Goal: Information Seeking & Learning: Learn about a topic

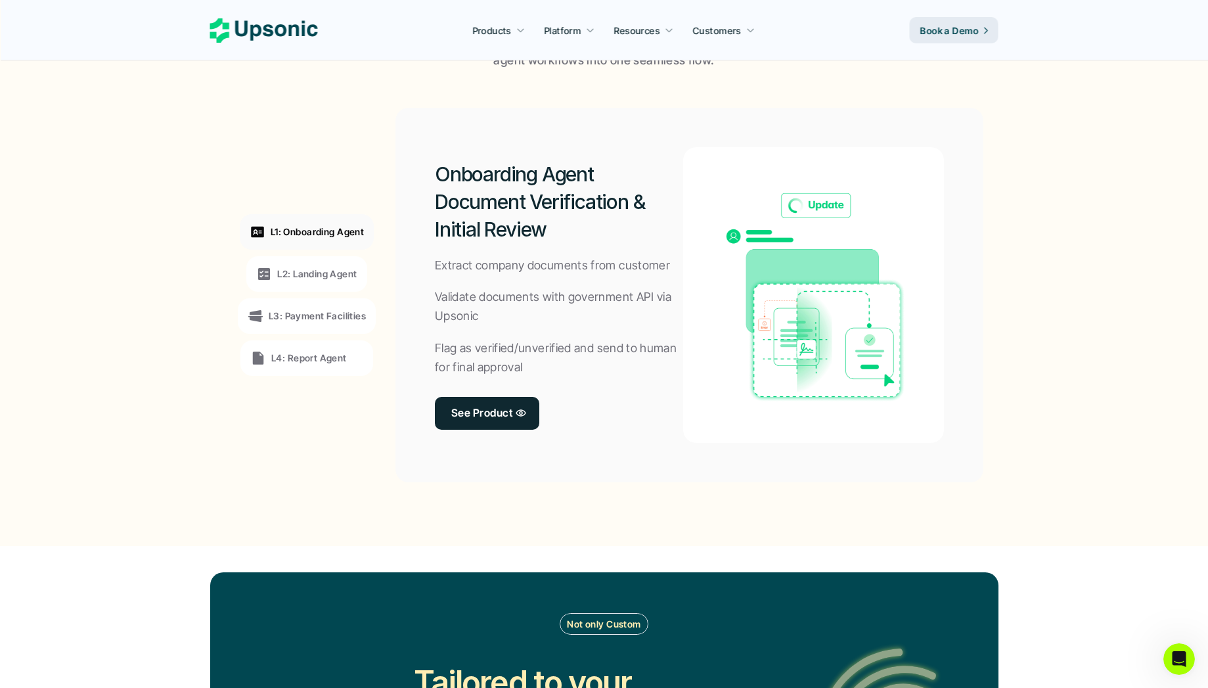
scroll to position [959, 0]
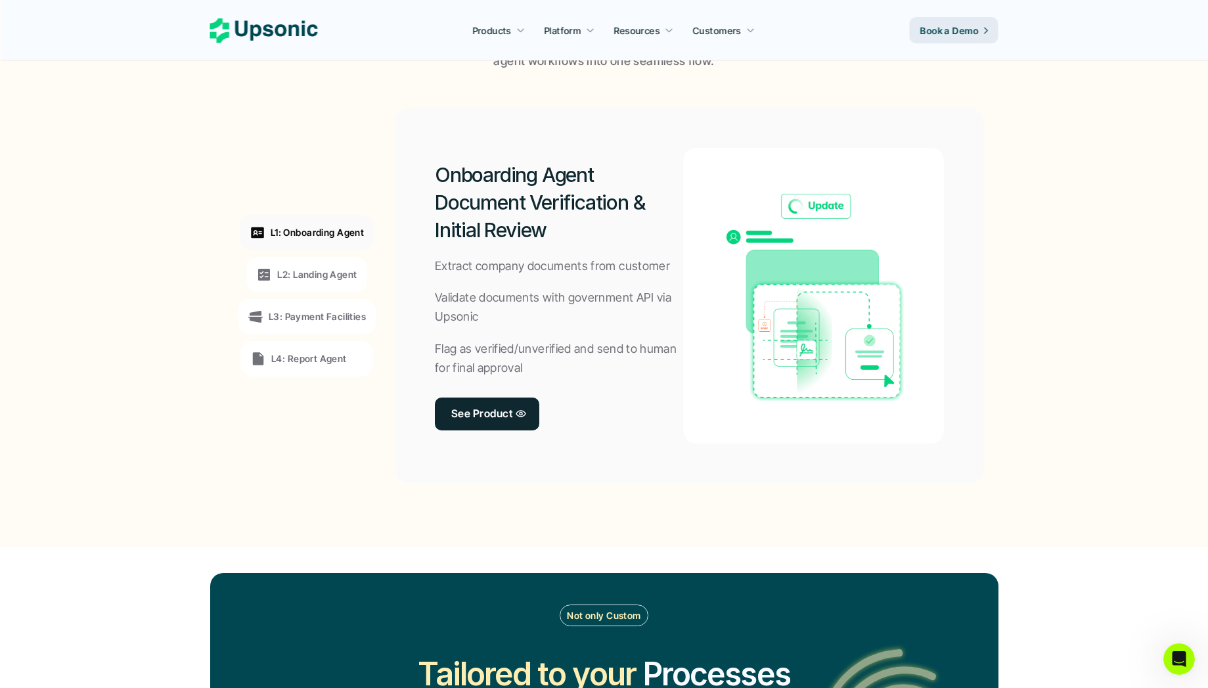
click at [305, 274] on p "L2: Landing Agent" at bounding box center [316, 274] width 79 height 14
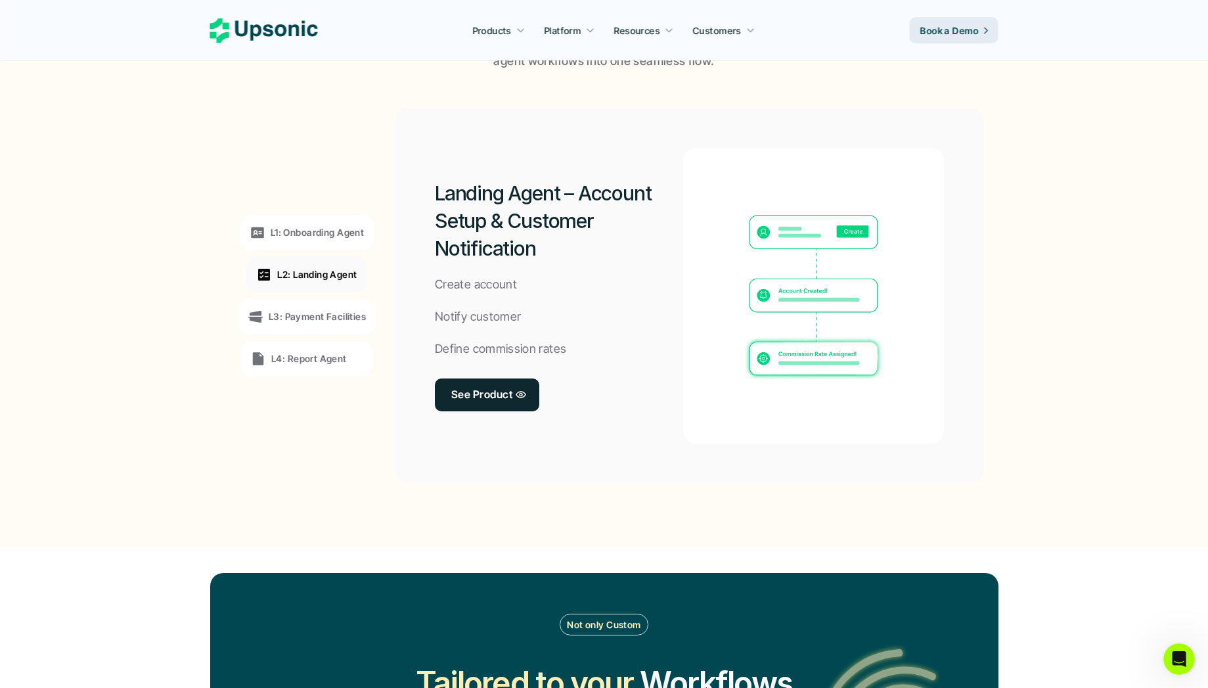
click at [322, 292] on div "L1: Onboarding Agent L2: Landing Agent L3: Payment Facilities L4: Report Agent" at bounding box center [307, 295] width 181 height 355
click at [308, 303] on div "L3: Payment Facilities" at bounding box center [307, 316] width 138 height 35
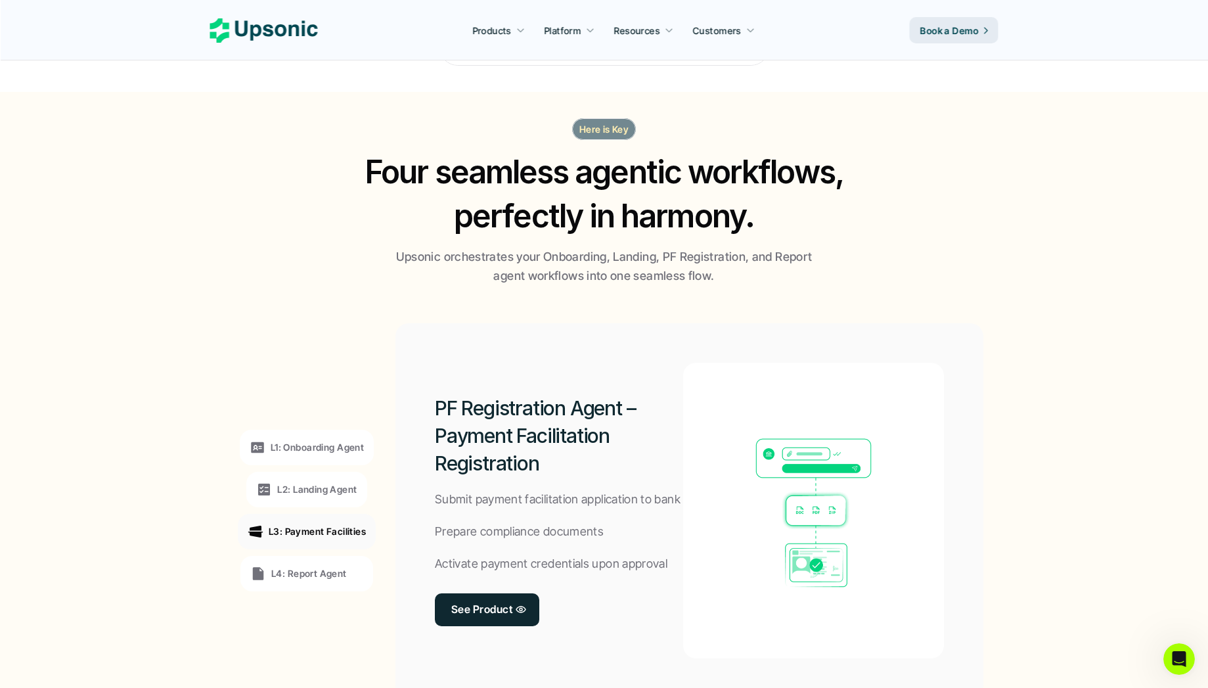
scroll to position [714, 0]
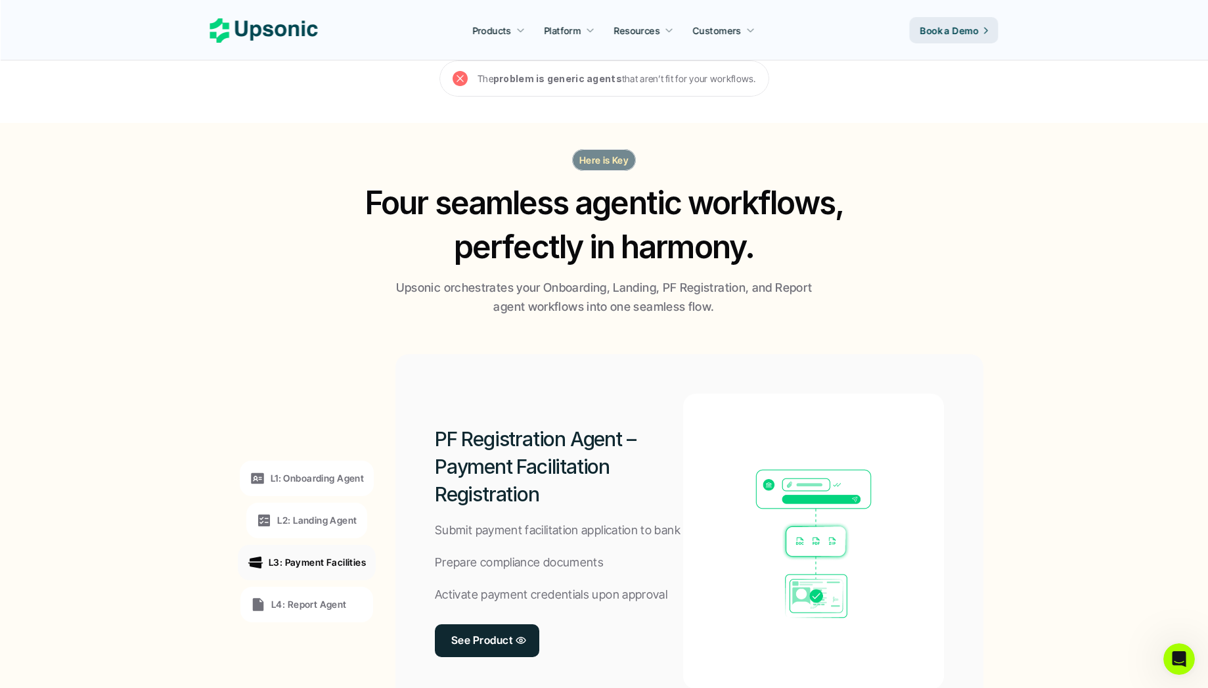
click at [605, 161] on p "Here is Key" at bounding box center [604, 160] width 50 height 14
click at [595, 213] on h2 "Four seamless agentic workflows, perfectly in harmony." at bounding box center [604, 225] width 504 height 88
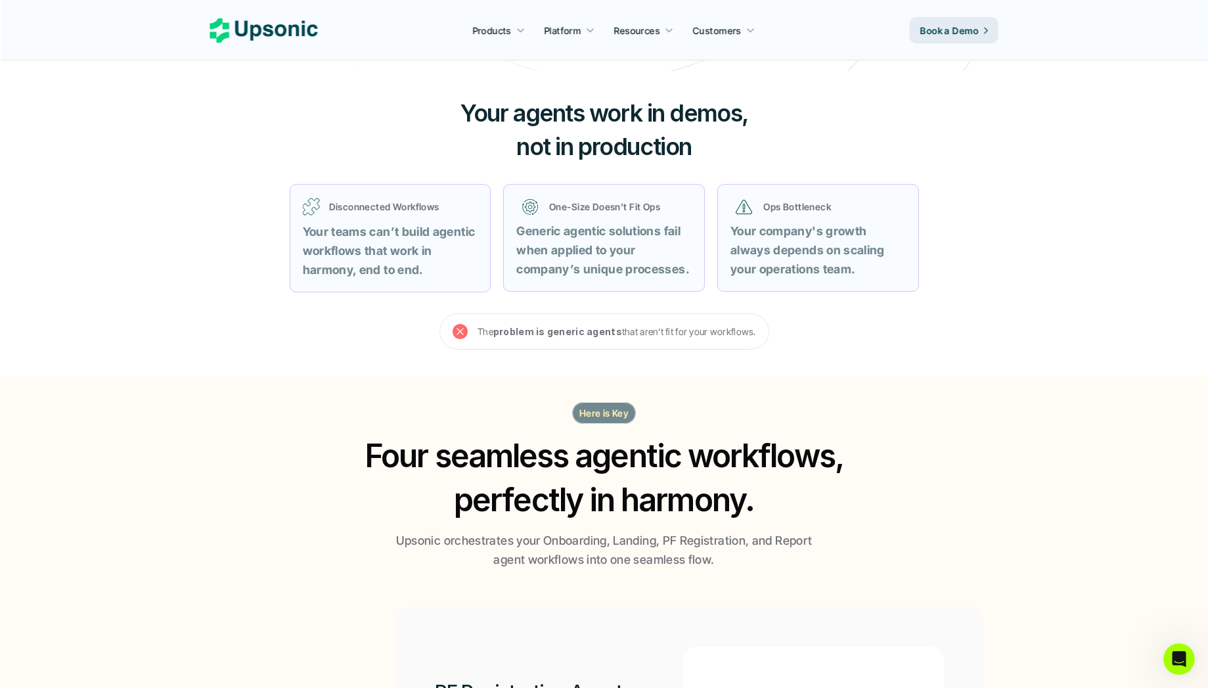
scroll to position [462, 0]
drag, startPoint x: 483, startPoint y: 322, endPoint x: 737, endPoint y: 326, distance: 254.2
click at [737, 326] on p "The problem is generic agents that aren’t fit for your workflows." at bounding box center [616, 330] width 278 height 16
click at [835, 345] on section "The problem is generic agents that aren’t fit for your workflows." at bounding box center [604, 331] width 788 height 36
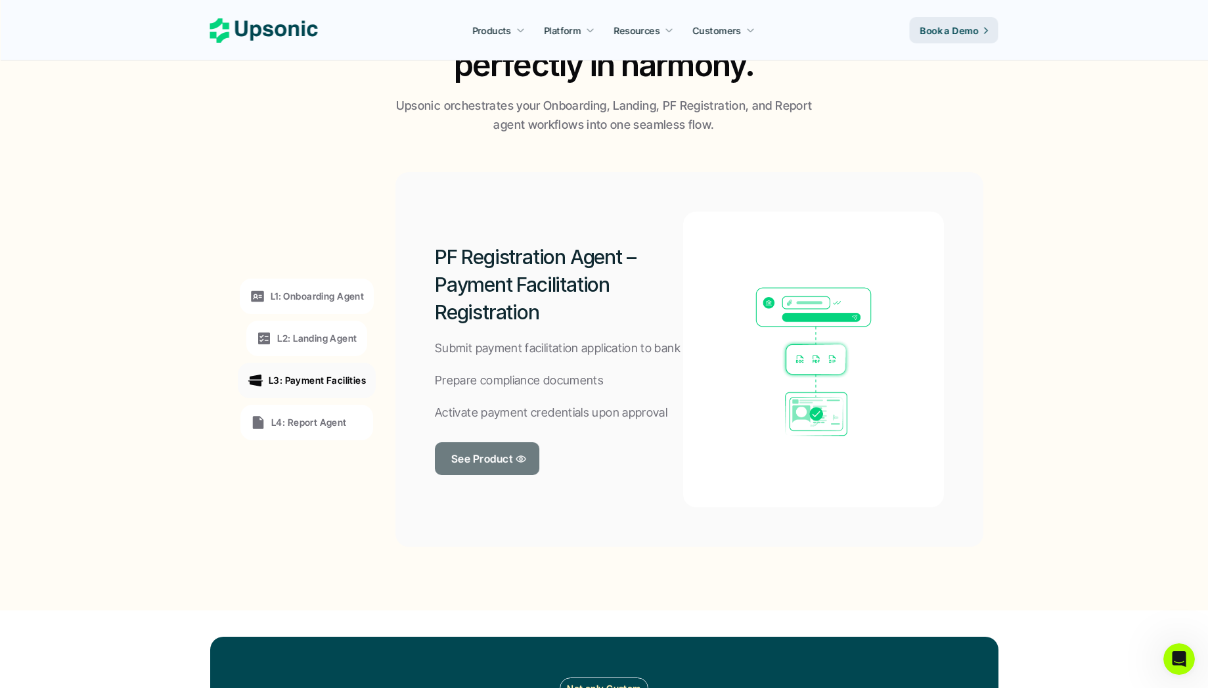
scroll to position [899, 0]
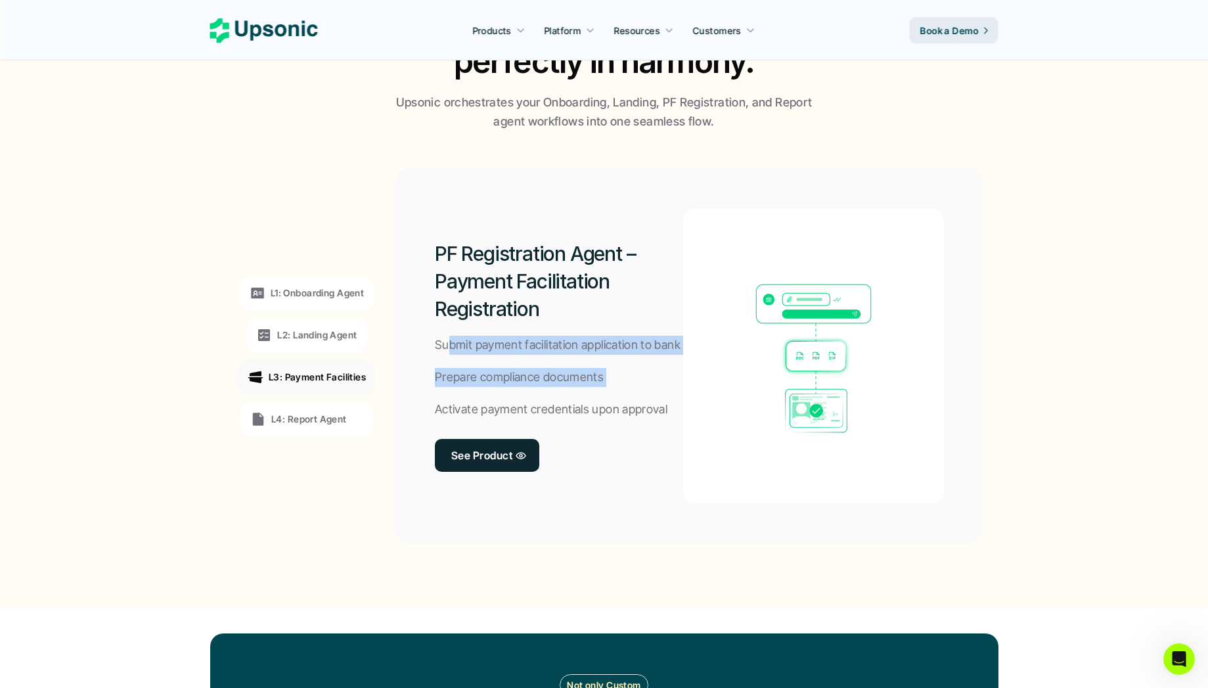
drag, startPoint x: 451, startPoint y: 350, endPoint x: 615, endPoint y: 397, distance: 170.7
click at [615, 397] on div "PF Registration Agent – Payment Facilitation Registration Submit payment facili…" at bounding box center [559, 355] width 248 height 295
drag, startPoint x: 645, startPoint y: 405, endPoint x: 523, endPoint y: 330, distance: 143.3
click at [523, 330] on div "PF Registration Agent – Payment Facilitation Registration Submit payment facili…" at bounding box center [559, 355] width 248 height 295
click at [458, 348] on p "Submit payment facilitation application to bank" at bounding box center [558, 345] width 246 height 19
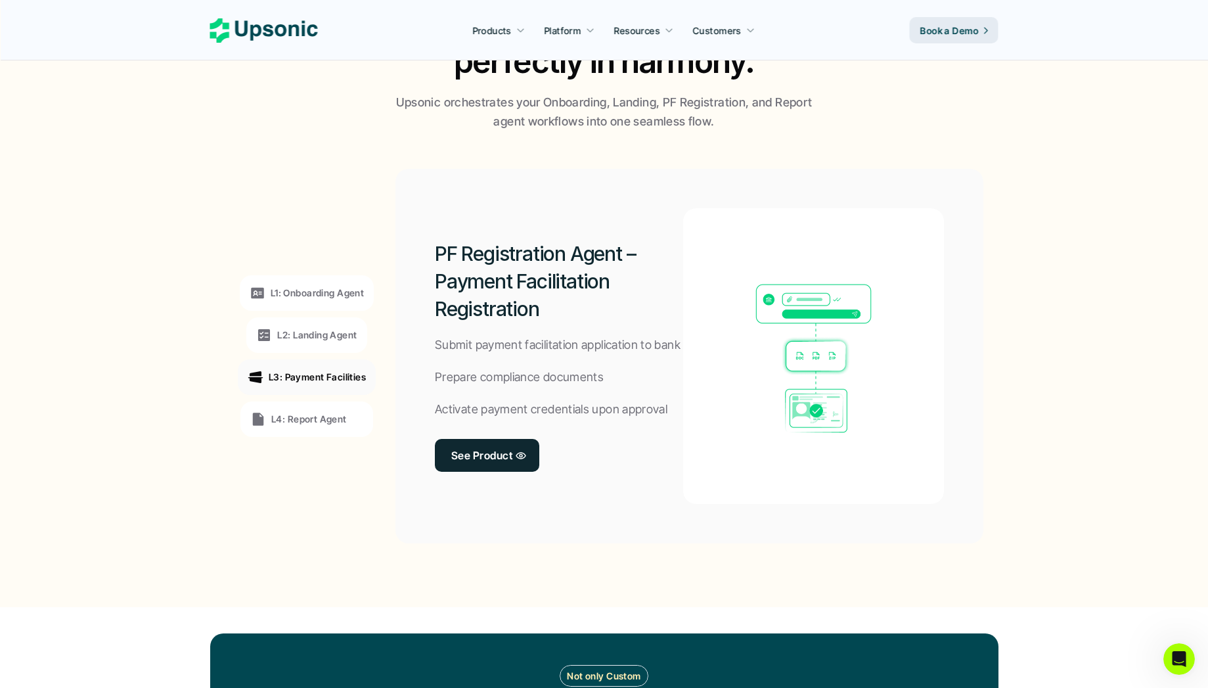
click at [317, 408] on div "L4: Report Agent" at bounding box center [306, 418] width 133 height 35
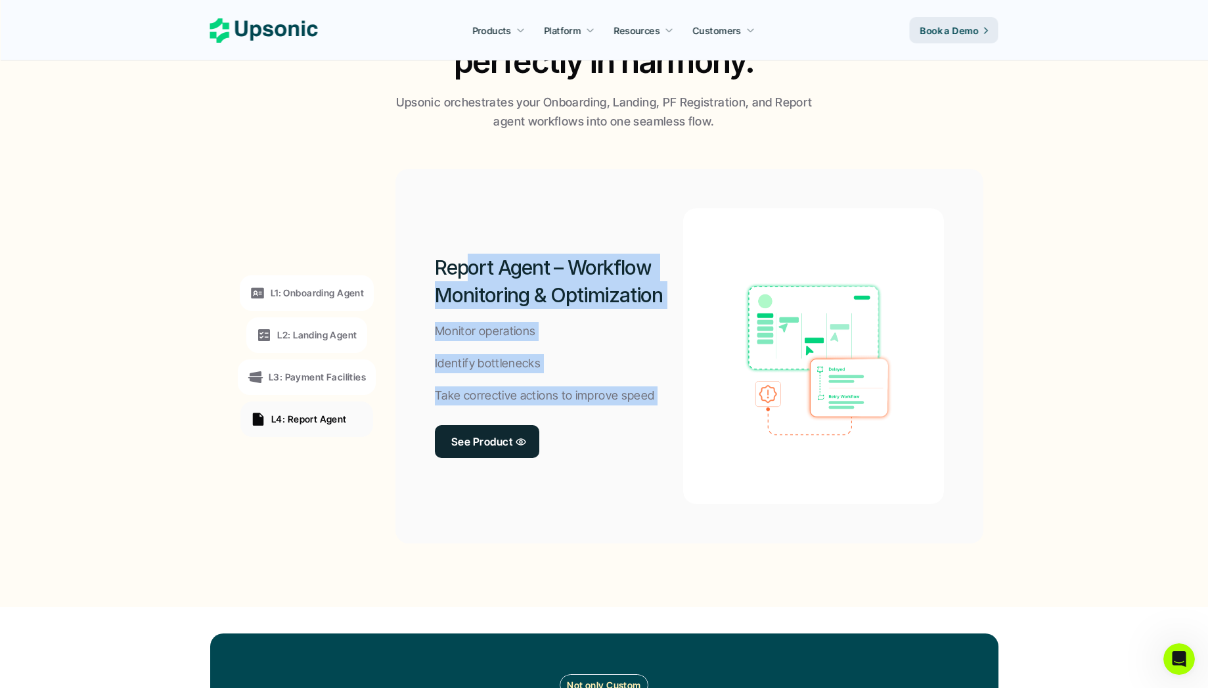
drag, startPoint x: 470, startPoint y: 271, endPoint x: 507, endPoint y: 419, distance: 152.3
click at [507, 419] on div "Report Agent – Workflow Monitoring & Optimization Monitor operations Identify b…" at bounding box center [559, 355] width 248 height 295
click at [594, 399] on p "Take corrective actions to improve speed" at bounding box center [544, 395] width 219 height 19
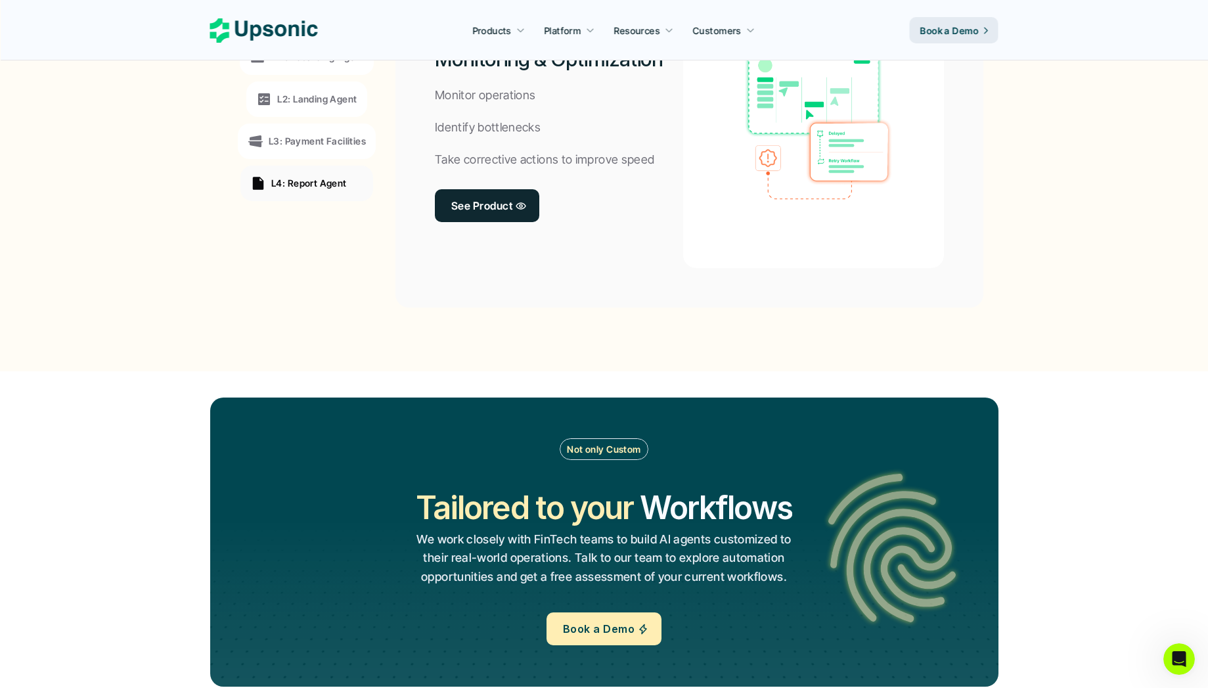
scroll to position [1175, 0]
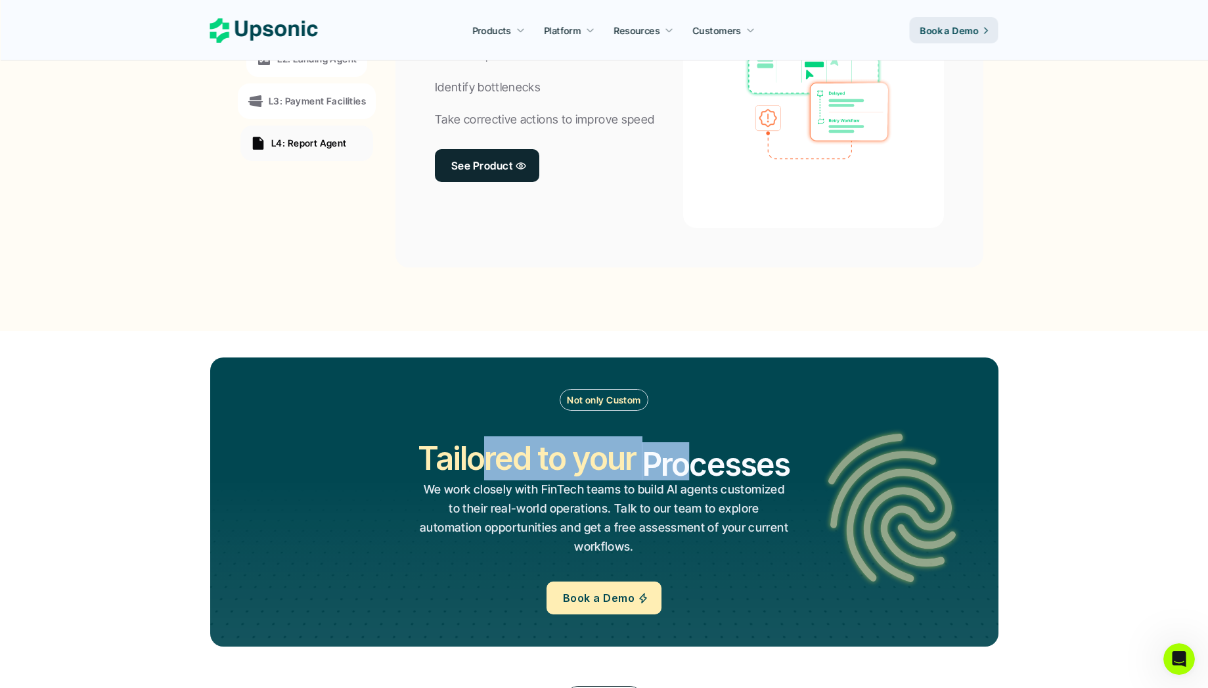
drag, startPoint x: 482, startPoint y: 477, endPoint x: 697, endPoint y: 486, distance: 214.9
click at [697, 480] on div "Tailored to your Workflows Operations Processes Workflows" at bounding box center [604, 458] width 372 height 44
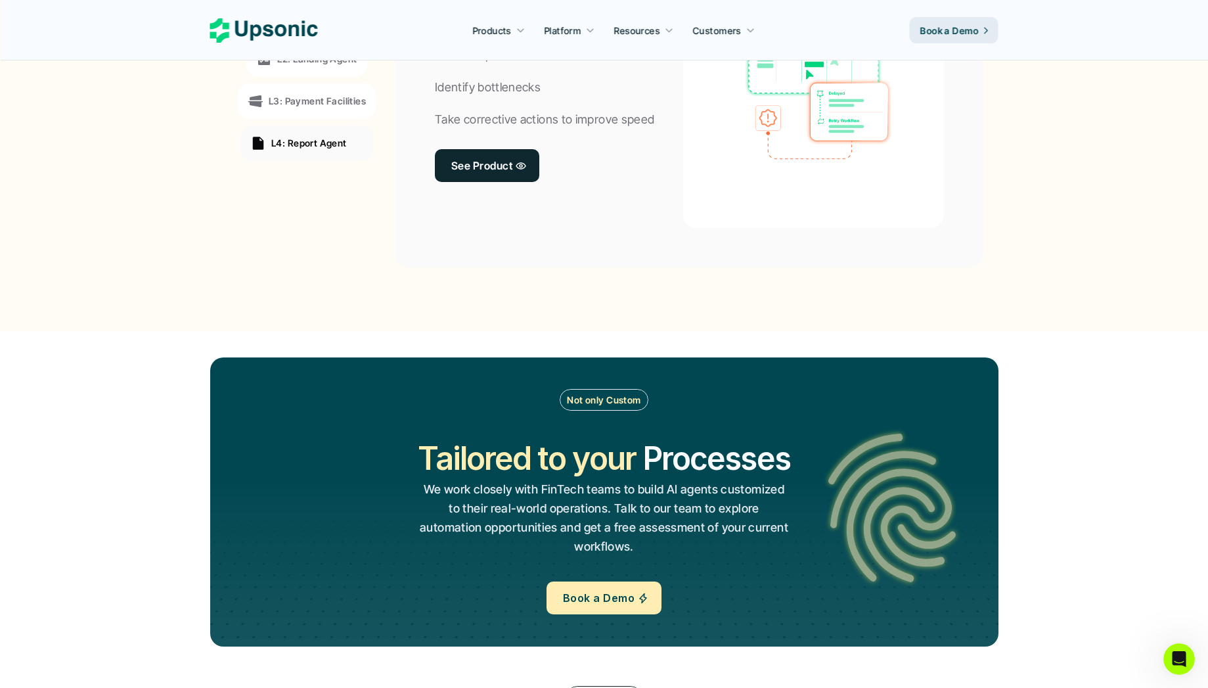
click at [648, 541] on p "We work closely with FinTech teams to build AI agents customized to their real-…" at bounding box center [604, 518] width 372 height 76
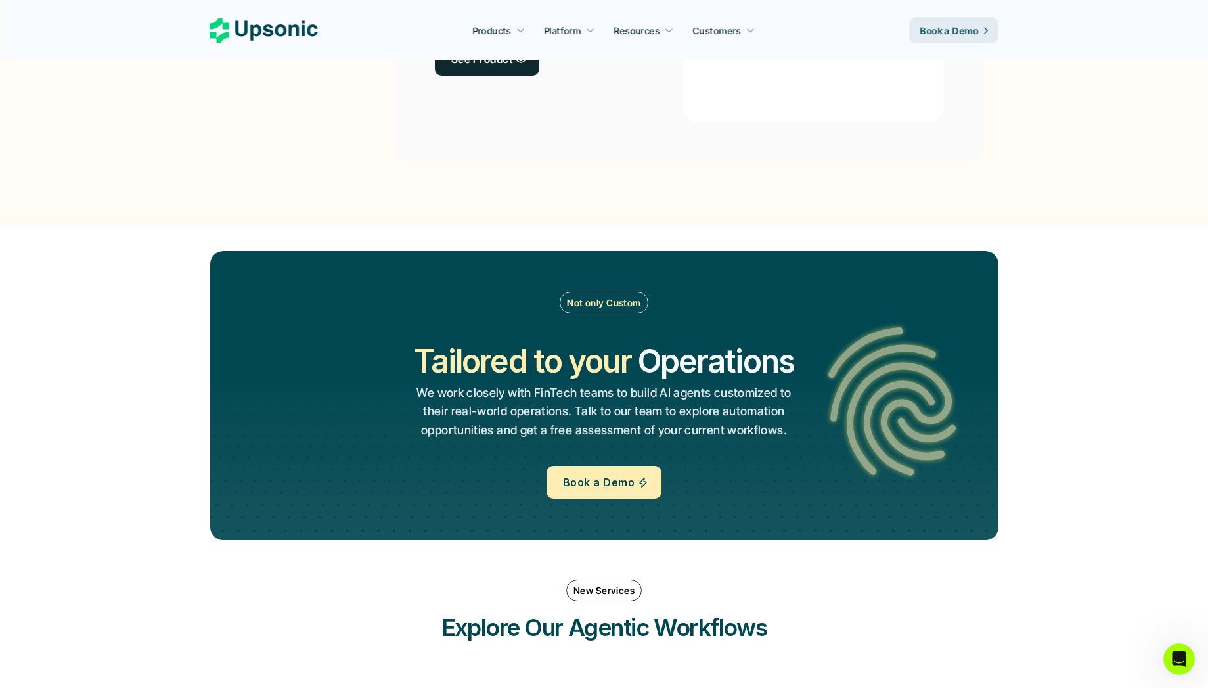
scroll to position [1290, 0]
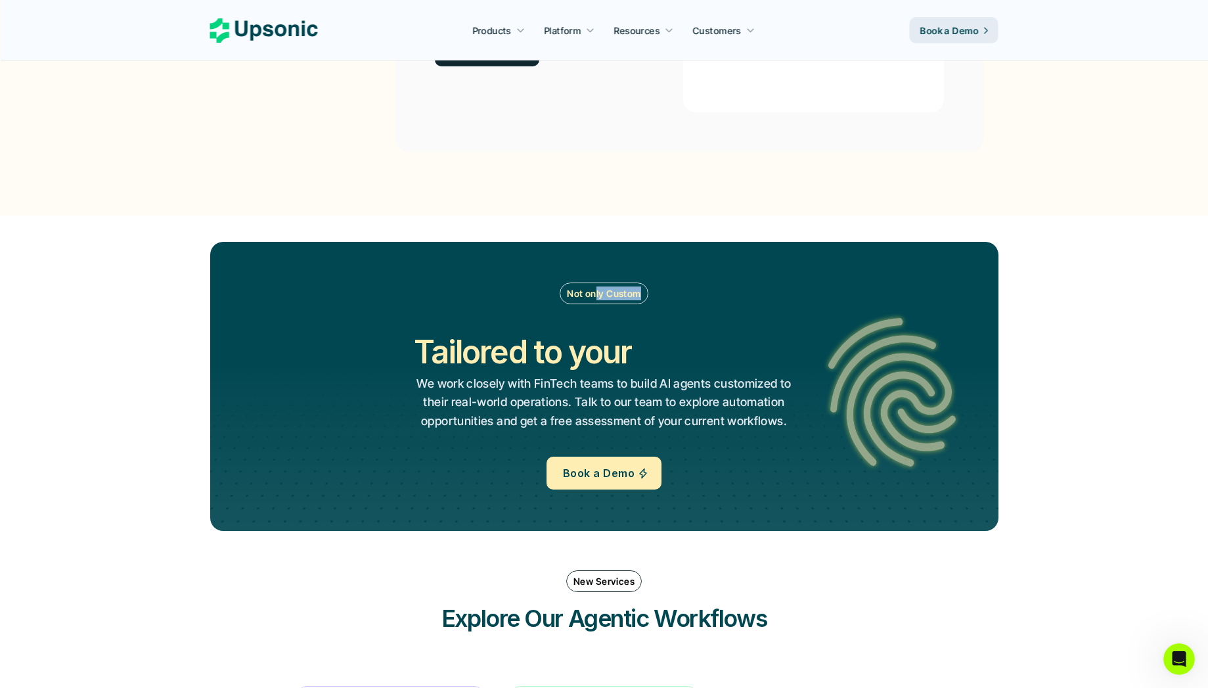
drag, startPoint x: 589, startPoint y: 304, endPoint x: 595, endPoint y: 291, distance: 14.4
click at [595, 291] on div "Not only Custom" at bounding box center [603, 293] width 88 height 22
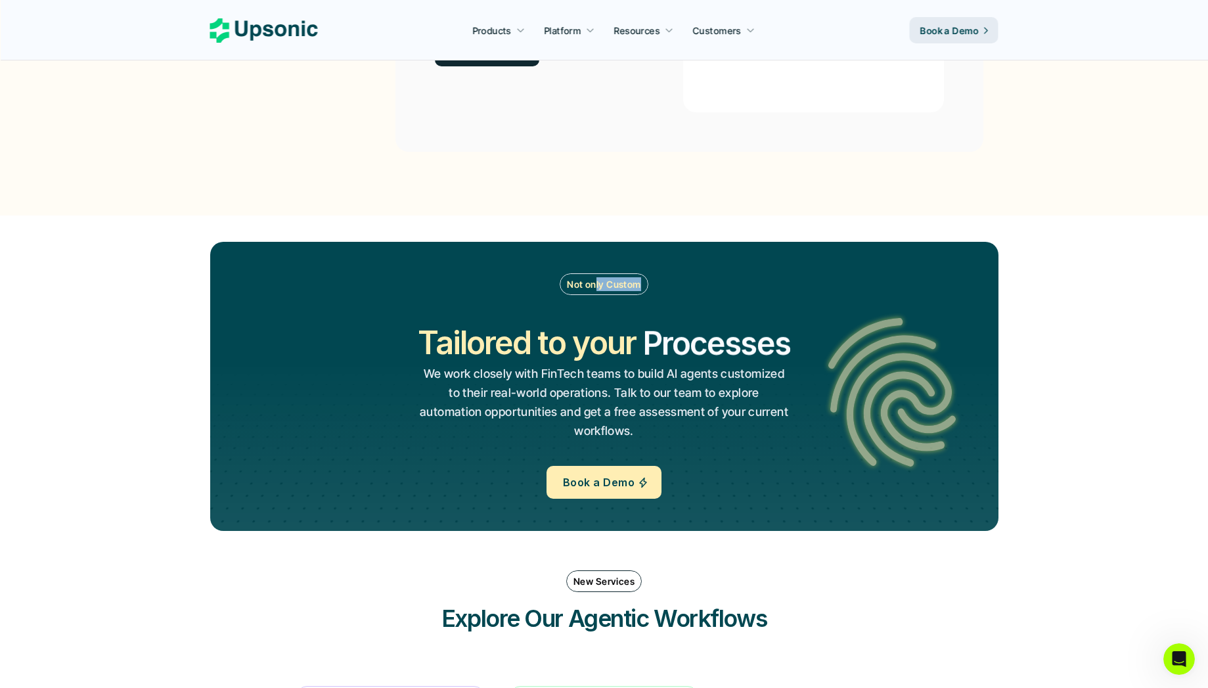
click at [595, 291] on p "Not only Custom" at bounding box center [604, 284] width 74 height 14
click at [589, 385] on p "We work closely with FinTech teams to build AI agents customized to their real-…" at bounding box center [604, 402] width 372 height 76
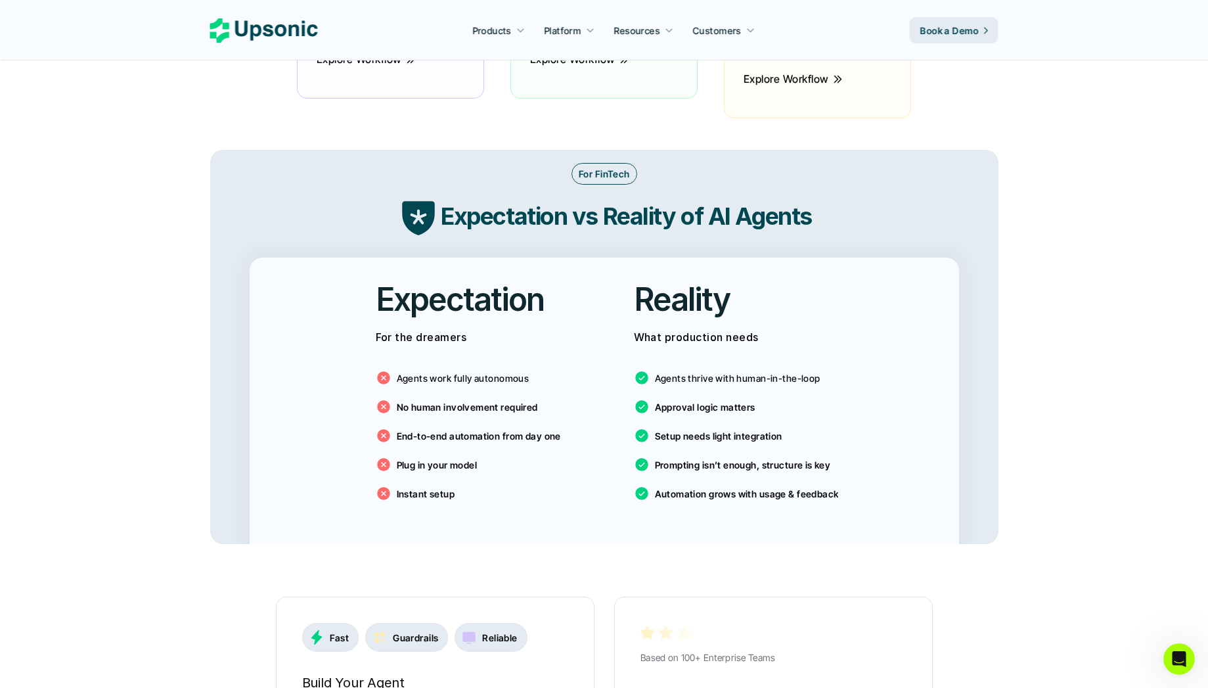
scroll to position [2072, 0]
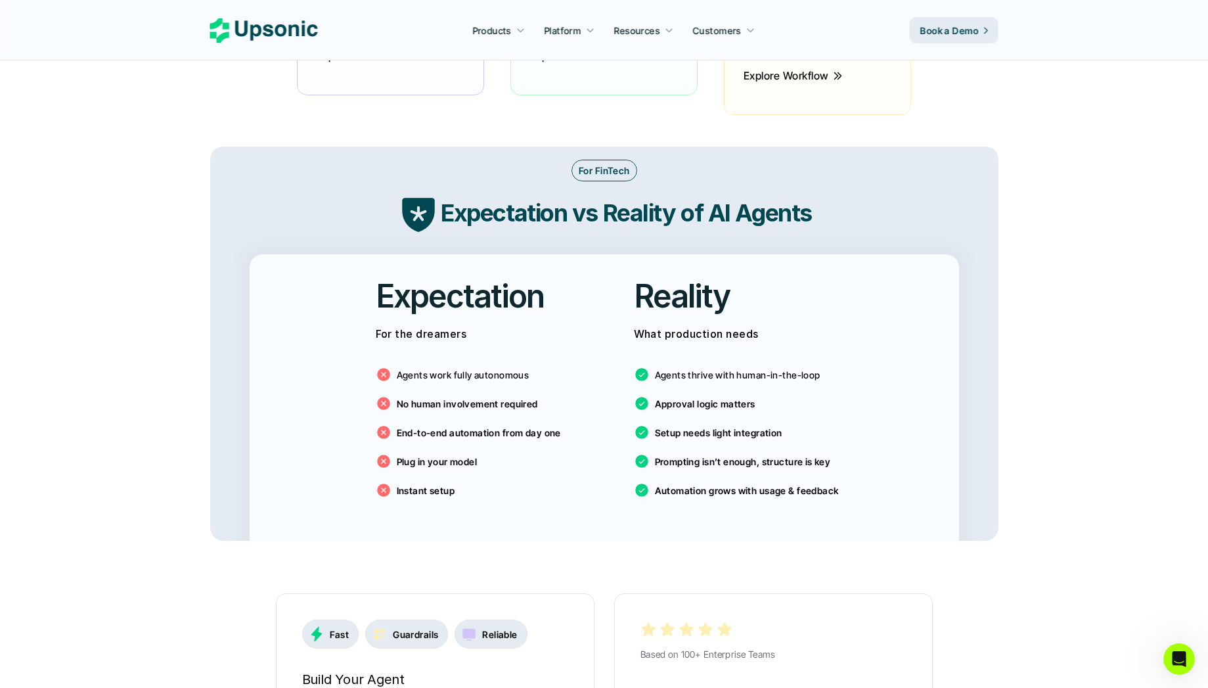
click at [424, 368] on p "Agents work fully autonomous" at bounding box center [463, 375] width 133 height 14
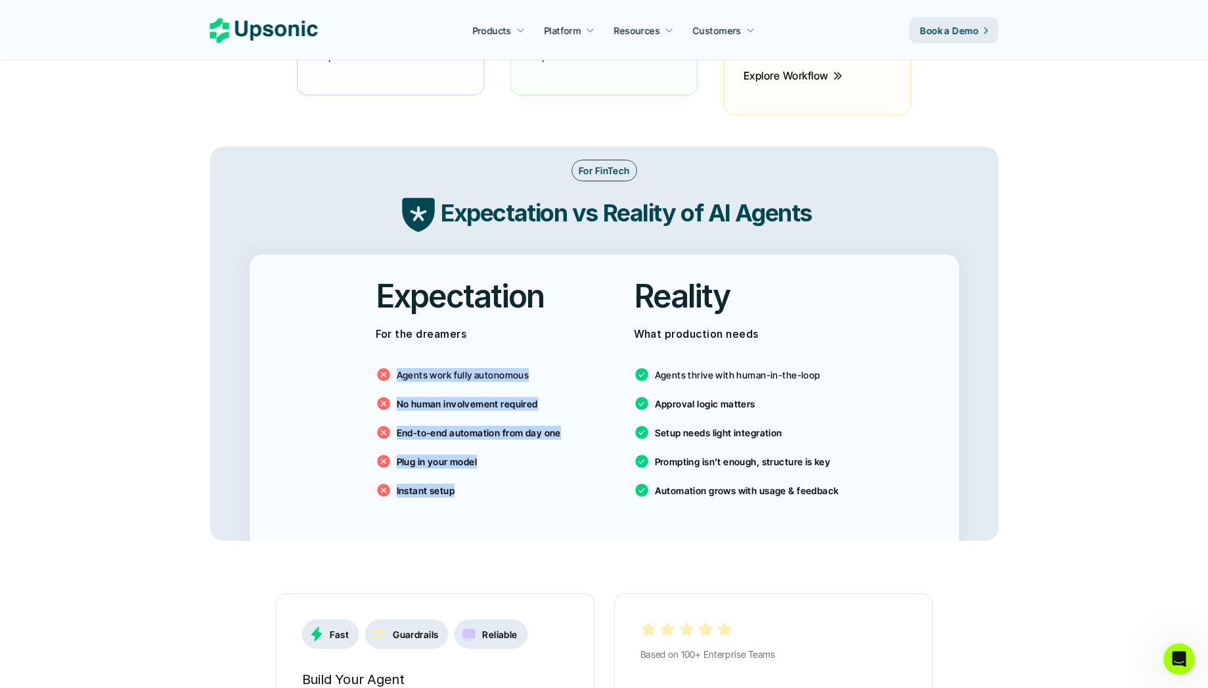
drag, startPoint x: 424, startPoint y: 361, endPoint x: 466, endPoint y: 473, distance: 120.1
click at [466, 473] on div "Agents work fully autonomous No human involvement required End-to-end automatio…" at bounding box center [475, 429] width 199 height 158
click at [522, 482] on div "Instant setup" at bounding box center [475, 490] width 199 height 16
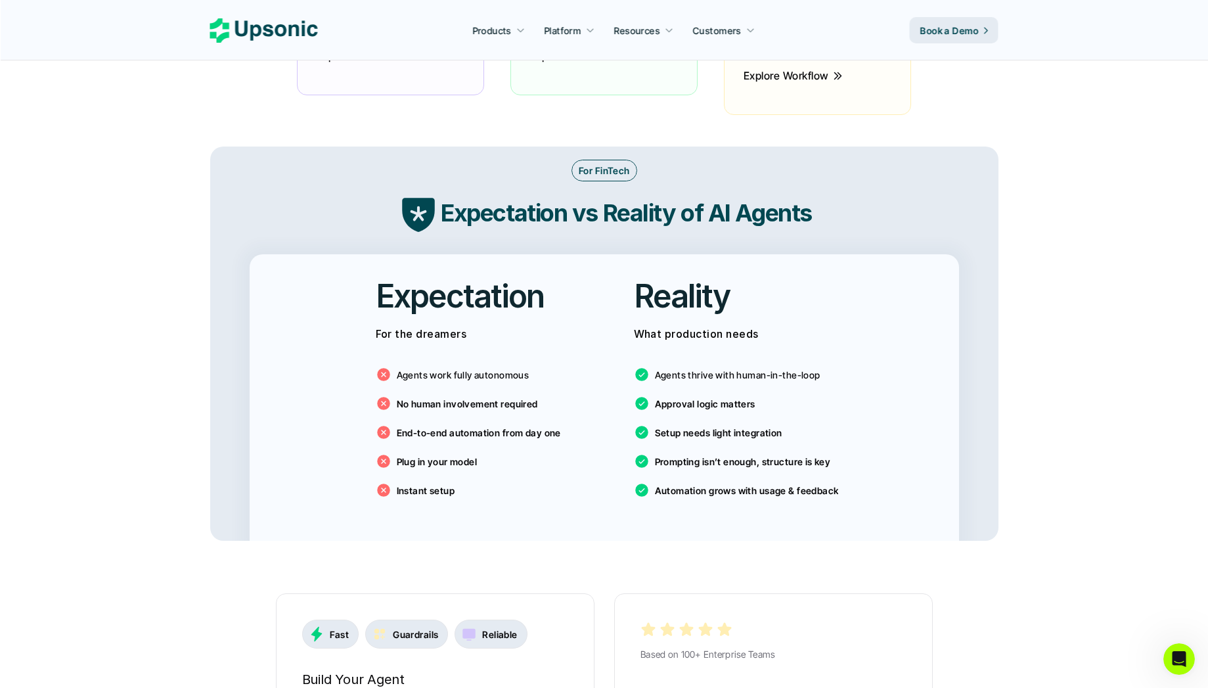
drag, startPoint x: 653, startPoint y: 353, endPoint x: 772, endPoint y: 344, distance: 118.6
click at [772, 350] on div "Agents thrive with human-in-the-loop Approval logic matters Setup needs light i…" at bounding box center [733, 429] width 199 height 158
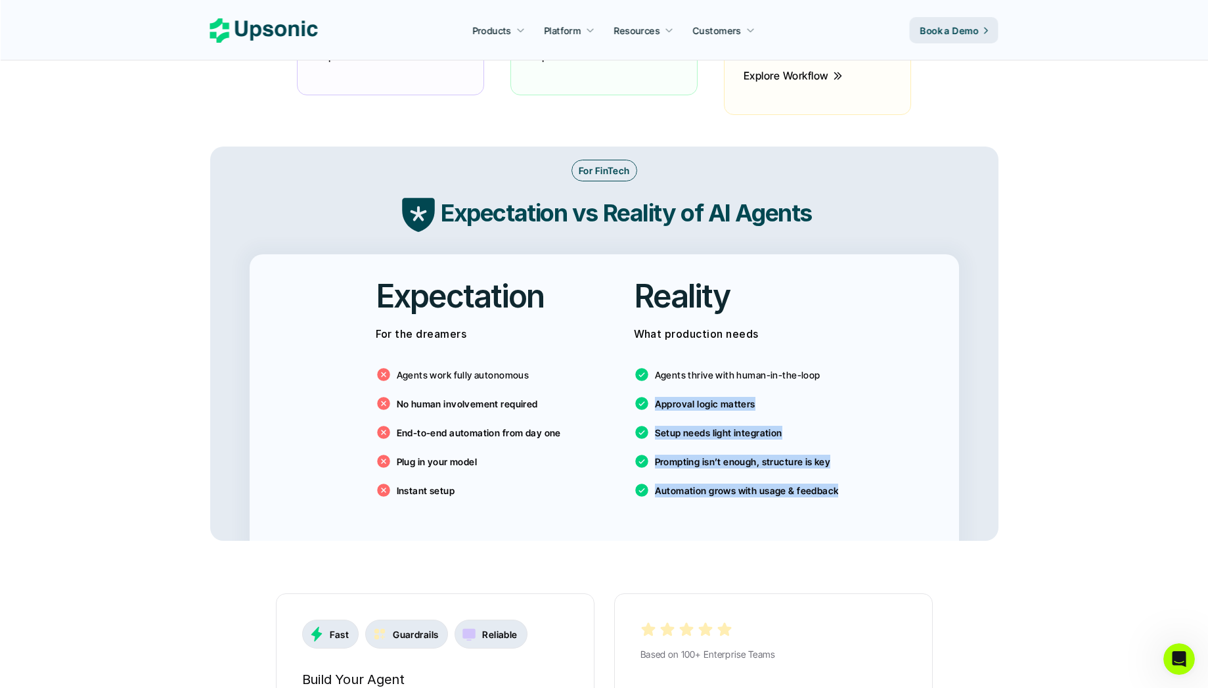
drag, startPoint x: 801, startPoint y: 388, endPoint x: 865, endPoint y: 475, distance: 108.1
click at [865, 475] on div "Expectation For the dreamers Agents work fully autonomous No human involvement …" at bounding box center [604, 397] width 709 height 286
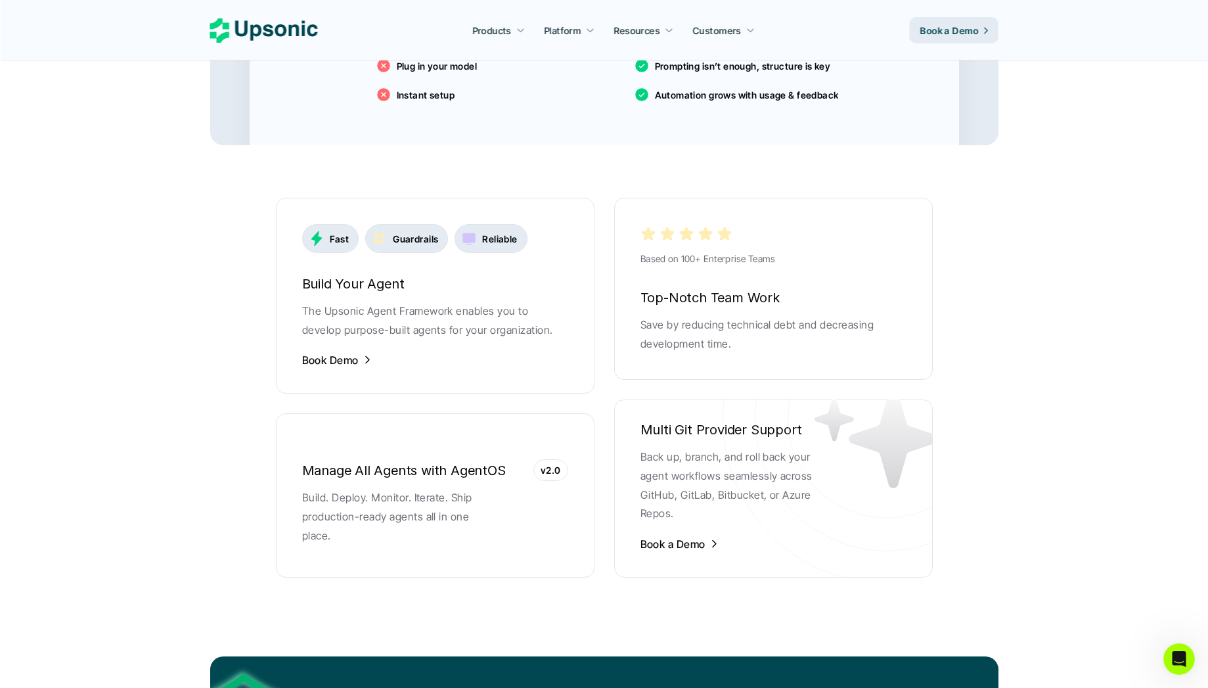
scroll to position [2481, 0]
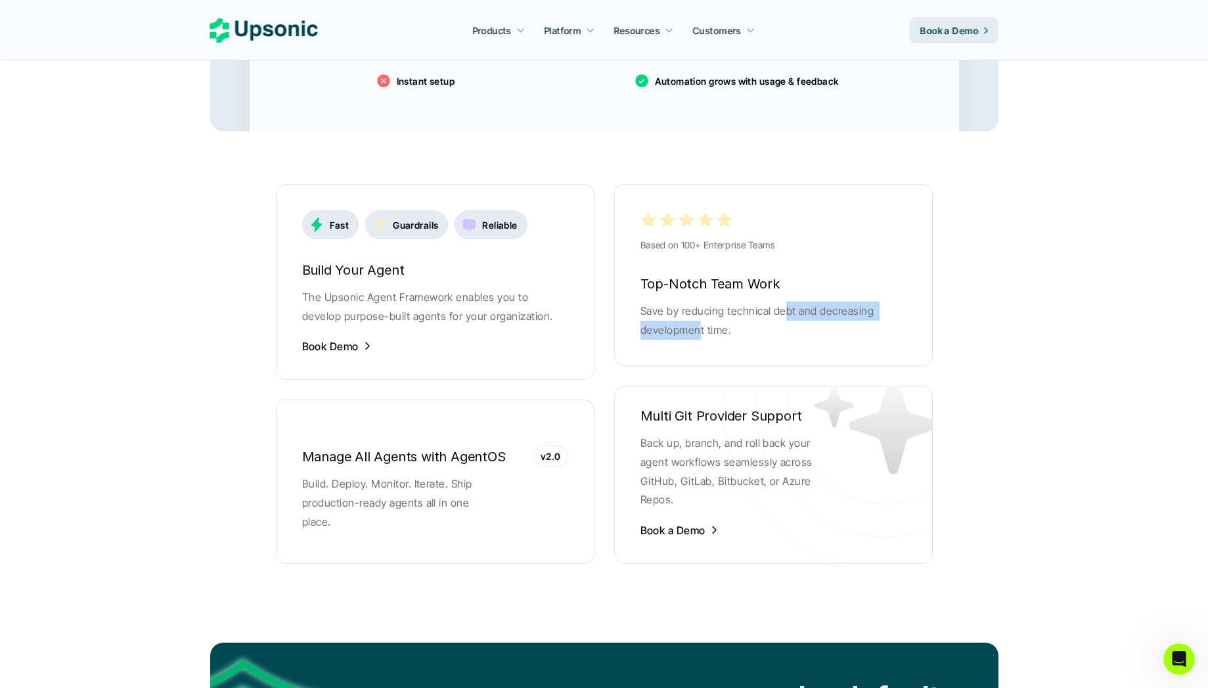
drag, startPoint x: 784, startPoint y: 300, endPoint x: 699, endPoint y: 318, distance: 86.7
click at [699, 318] on p "Save by reducing technical debt and decreasing development time." at bounding box center [773, 320] width 266 height 38
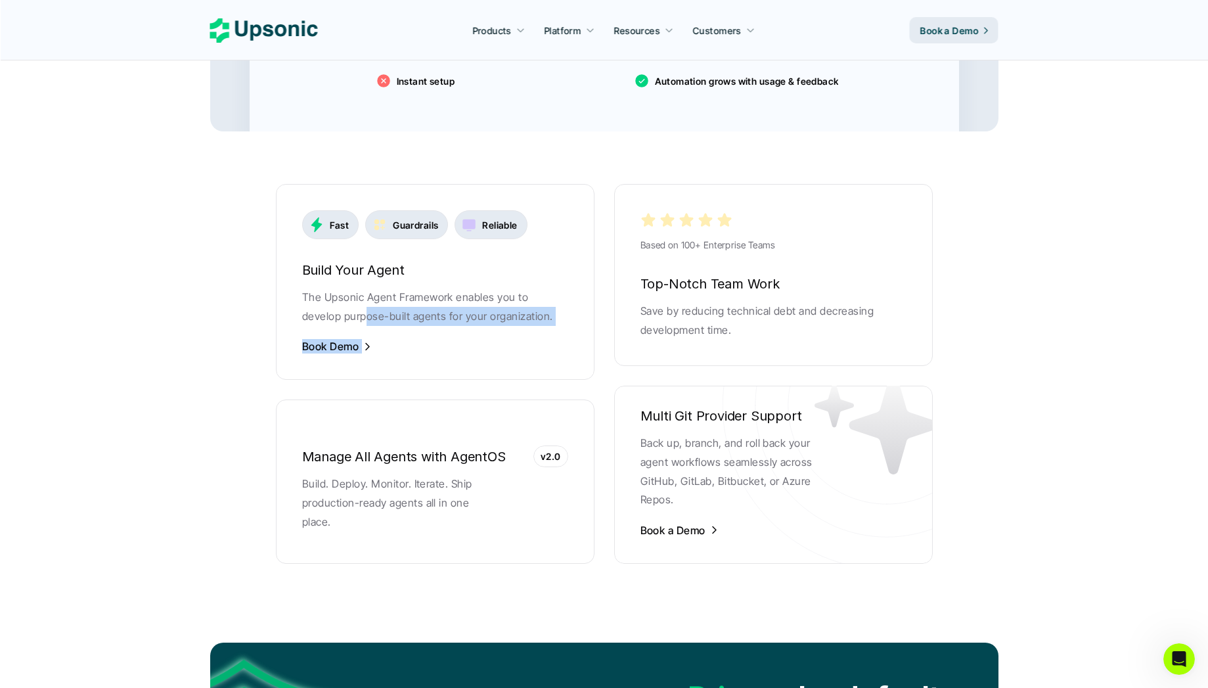
drag, startPoint x: 322, startPoint y: 299, endPoint x: 457, endPoint y: 401, distance: 169.3
click at [457, 401] on div "Fast Guardrails Reliable Build Your Agent The Upsonic Agent Framework enables y…" at bounding box center [435, 374] width 318 height 380
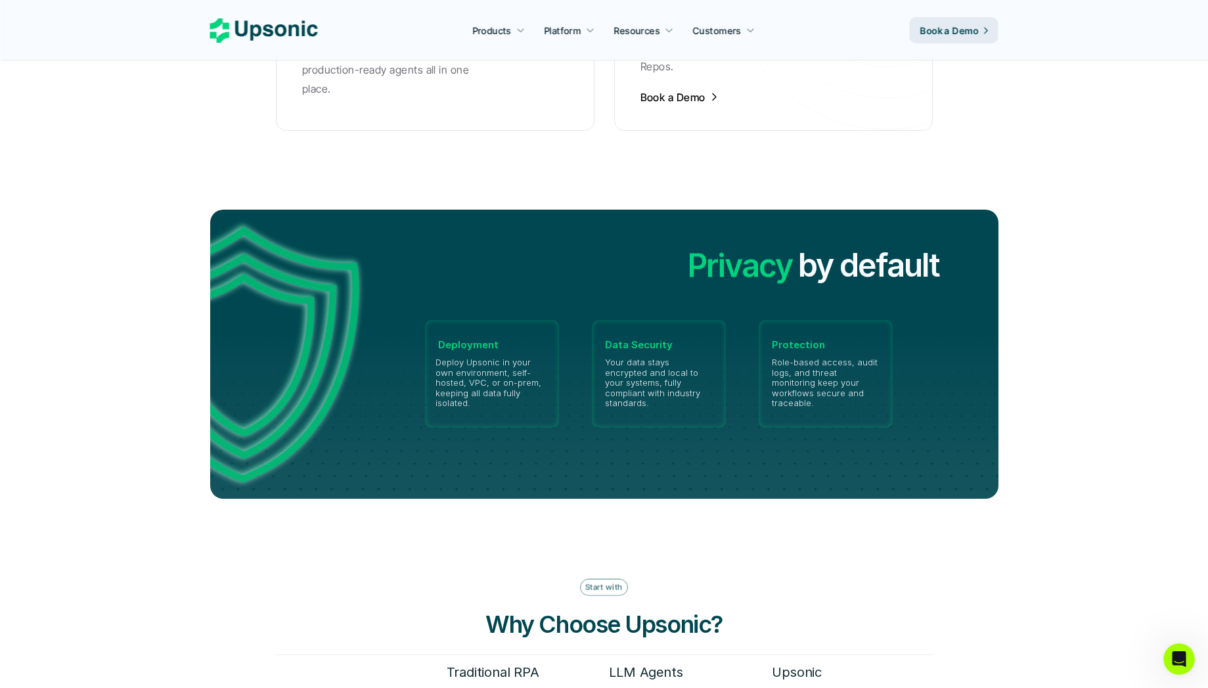
scroll to position [2951, 0]
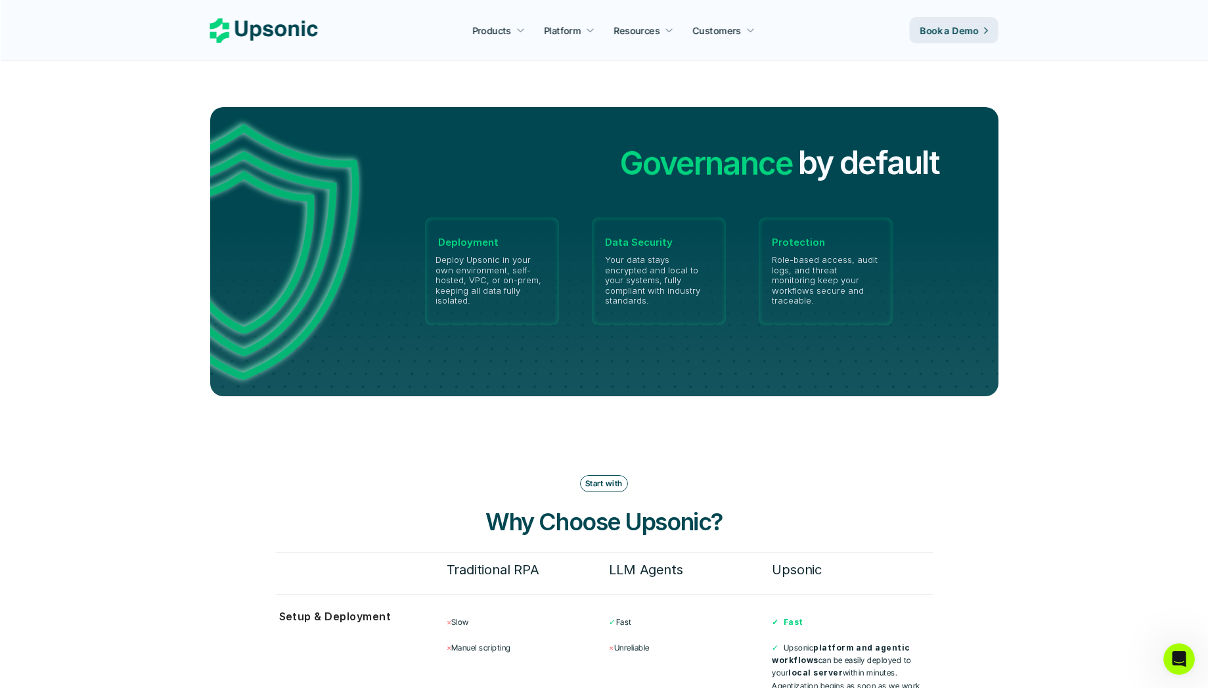
scroll to position [3018, 0]
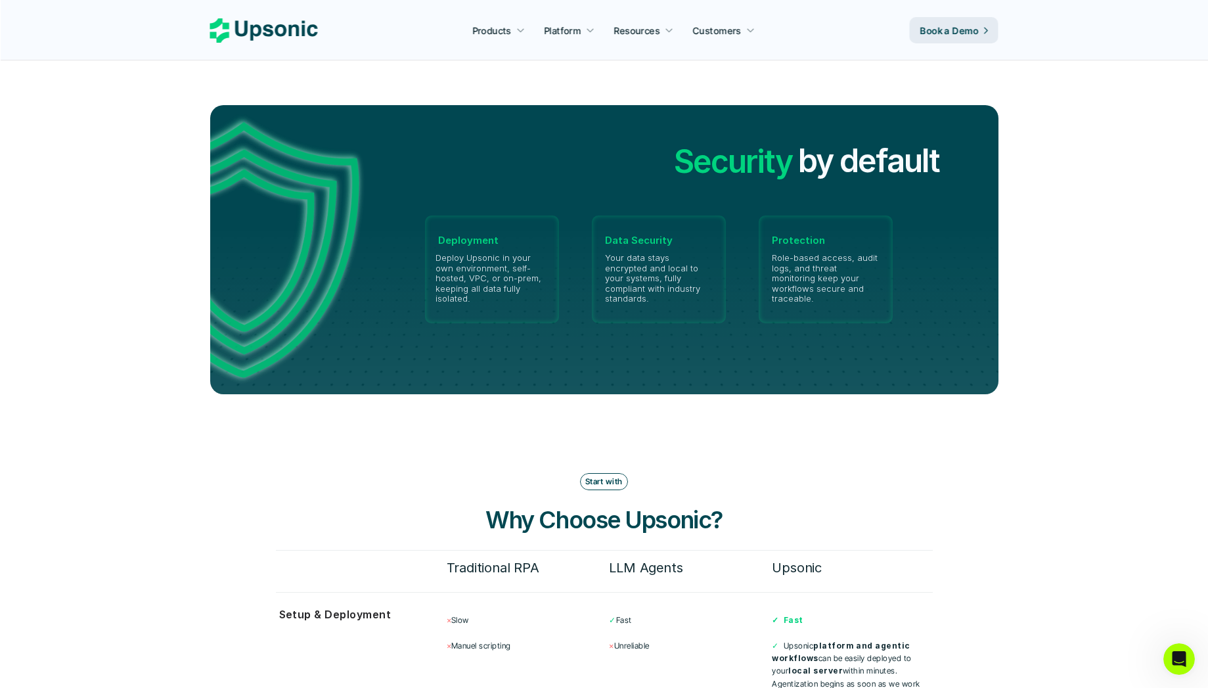
drag, startPoint x: 693, startPoint y: 150, endPoint x: 701, endPoint y: 148, distance: 8.9
click at [701, 148] on div "Security Privacy Governance Security" at bounding box center [733, 161] width 119 height 44
drag, startPoint x: 701, startPoint y: 148, endPoint x: 727, endPoint y: 146, distance: 25.7
click at [727, 146] on div "Security Privacy Governance Security" at bounding box center [733, 161] width 119 height 44
click at [725, 146] on div "Security Privacy Governance Security" at bounding box center [740, 161] width 106 height 44
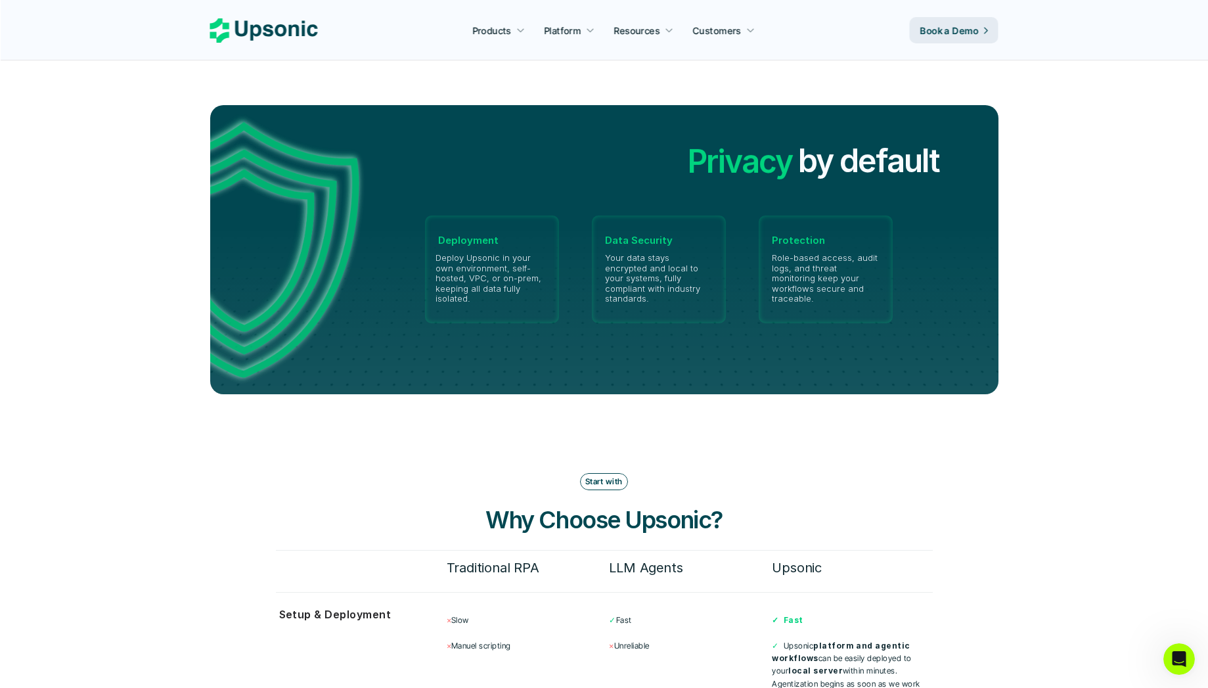
click at [725, 146] on h2 "Privacy" at bounding box center [740, 161] width 106 height 44
click at [813, 355] on div at bounding box center [603, 312] width 945 height 165
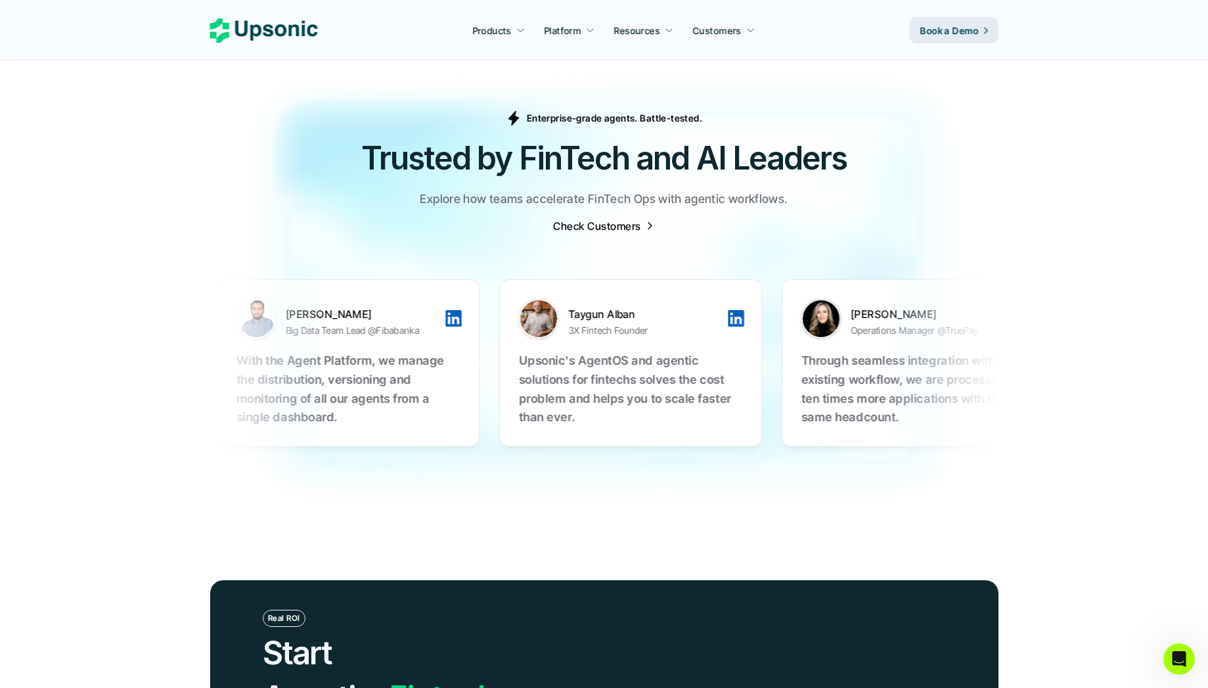
scroll to position [4081, 0]
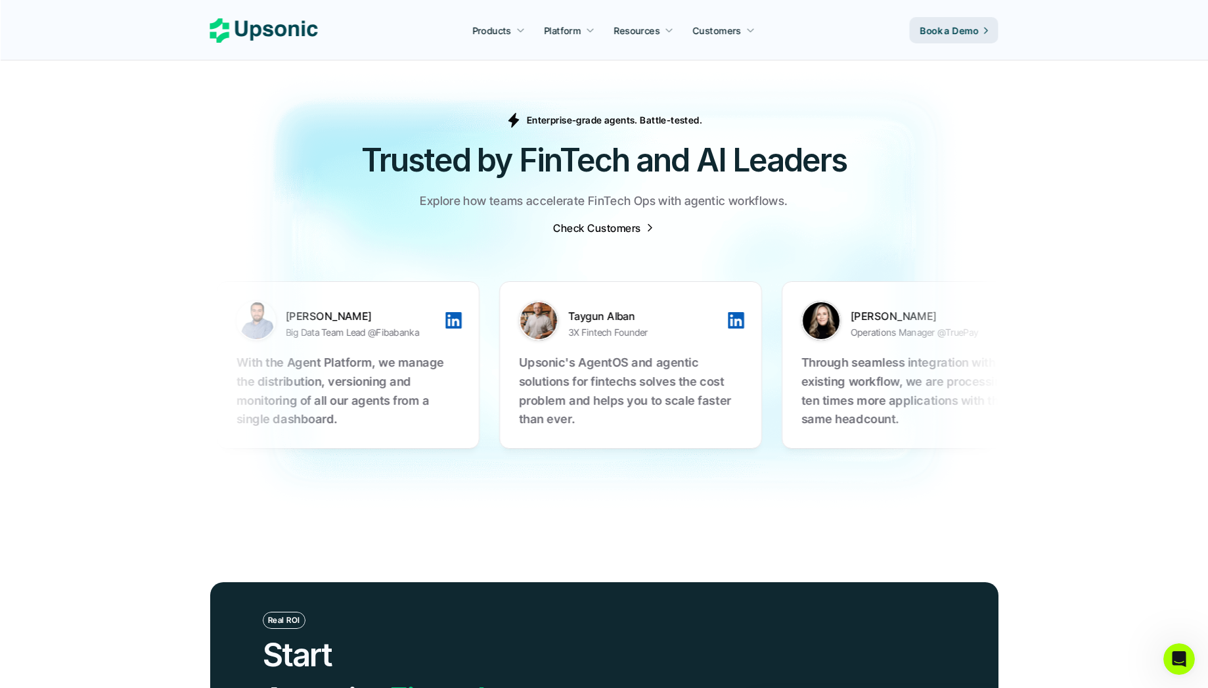
drag, startPoint x: 847, startPoint y: 345, endPoint x: 827, endPoint y: 345, distance: 20.4
click at [827, 345] on section "[PERSON_NAME] Big Data Team Lead @Fibabanka With the Agent Platform, we manage …" at bounding box center [604, 364] width 788 height 233
click at [1083, 382] on p "With the Agent Platform, we manage the distribution, versioning and monitoring …" at bounding box center [1194, 391] width 223 height 76
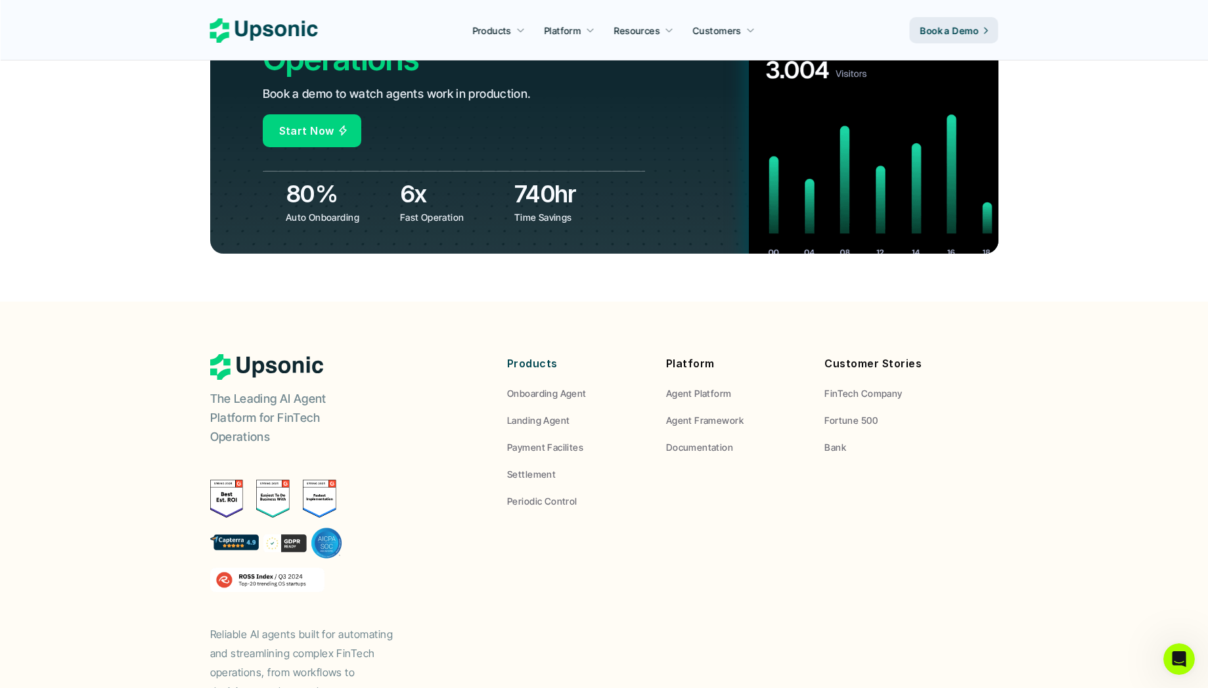
scroll to position [4800, 0]
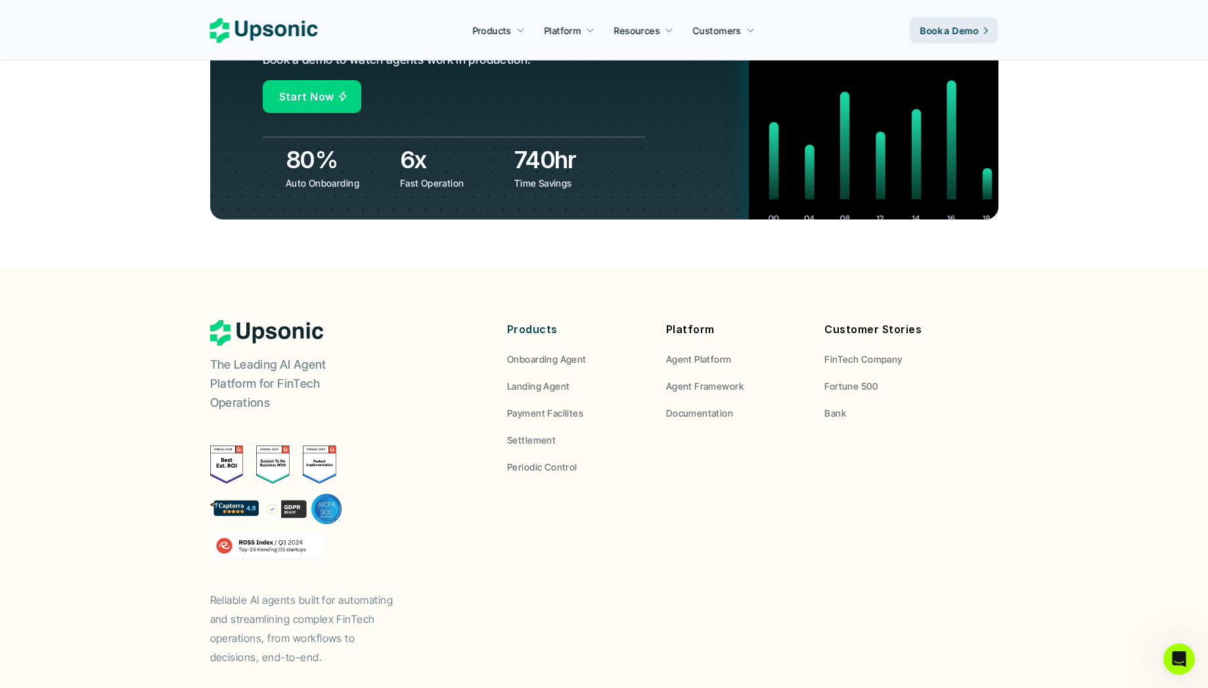
click at [862, 421] on div "The Leading AI Agent Platform for FinTech Operations Reliable AI agents built f…" at bounding box center [604, 493] width 788 height 346
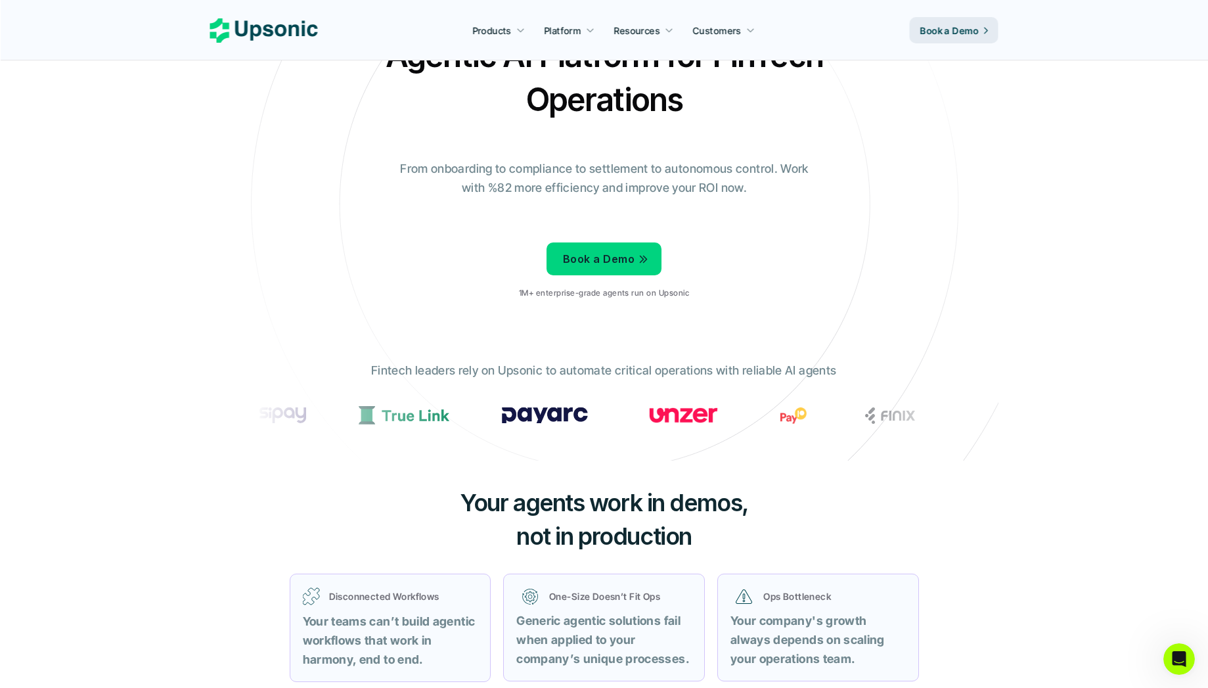
scroll to position [0, 0]
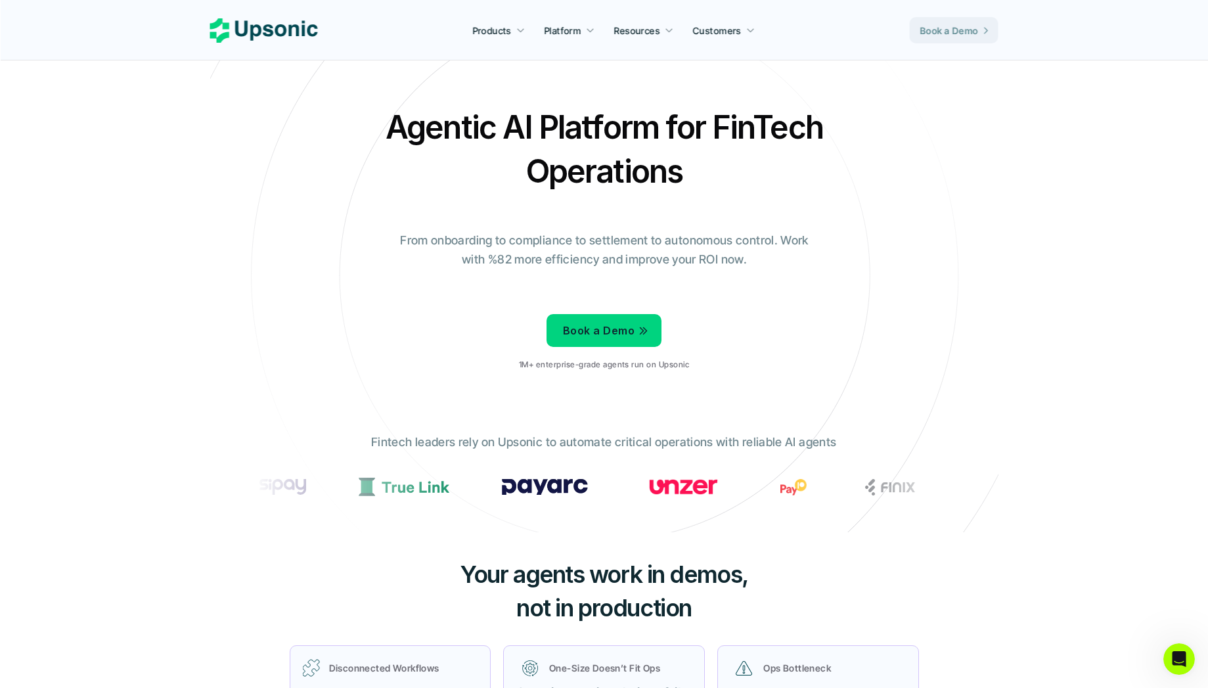
click at [985, 184] on div "Agentic AI Platform for FinTech Operations From onboarding to compliance to set…" at bounding box center [604, 243] width 768 height 276
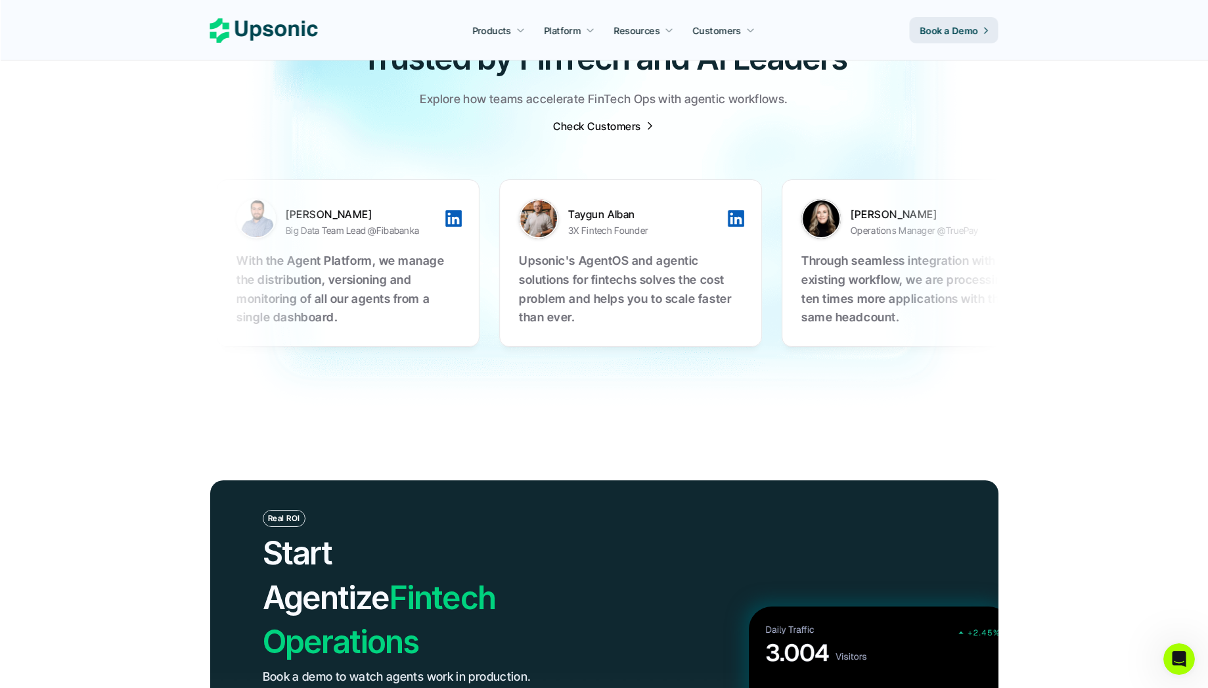
scroll to position [4800, 0]
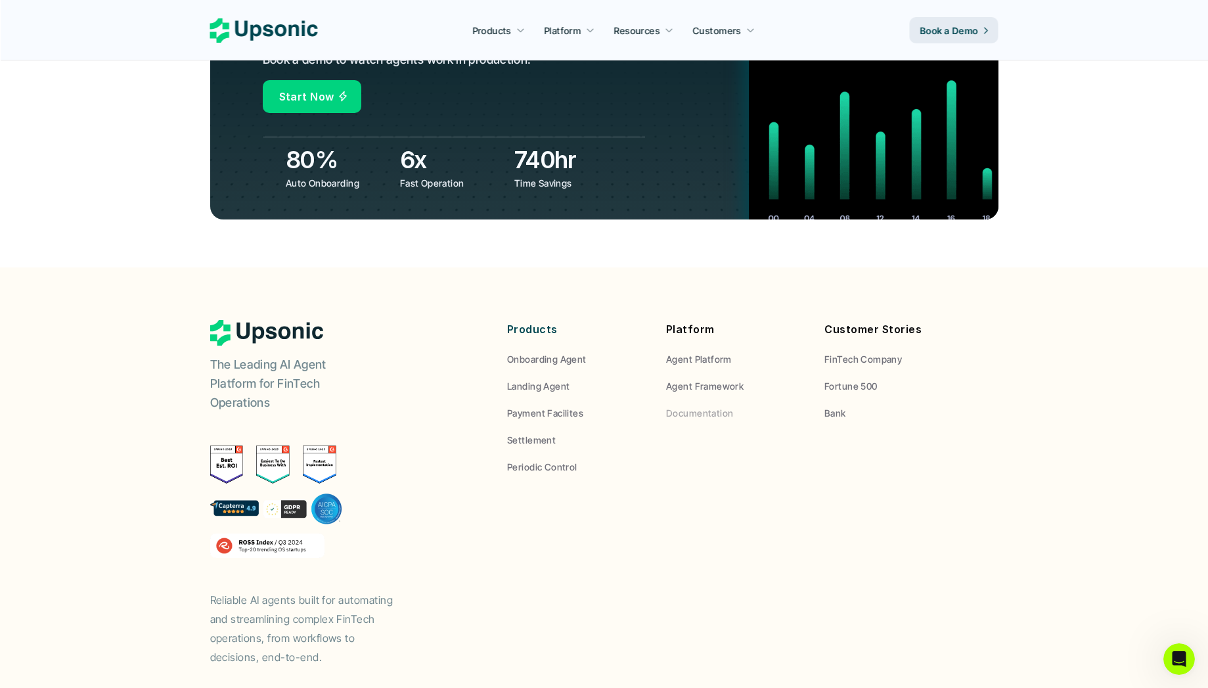
click at [687, 406] on p "Documentation" at bounding box center [699, 413] width 67 height 14
